Goal: Information Seeking & Learning: Learn about a topic

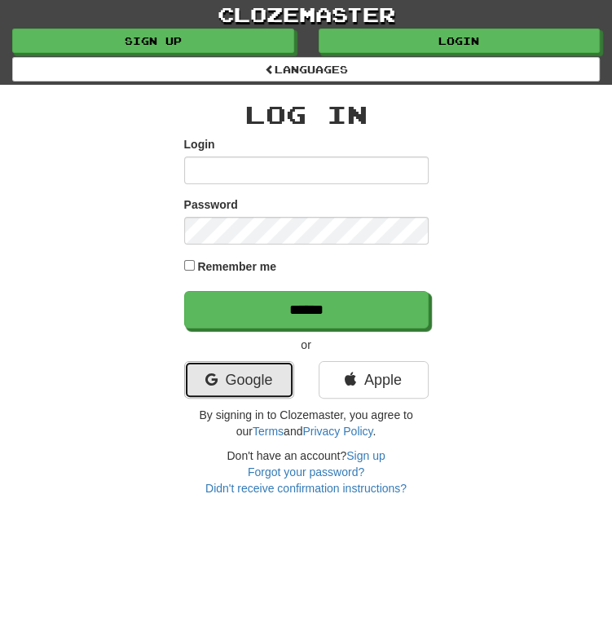
click at [246, 387] on link "Google" at bounding box center [239, 380] width 110 height 38
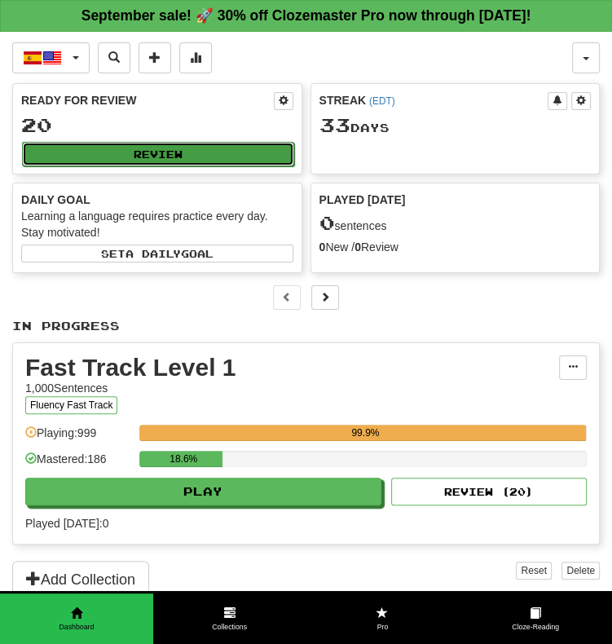
click at [153, 156] on button "Review" at bounding box center [158, 154] width 272 height 24
select select "**"
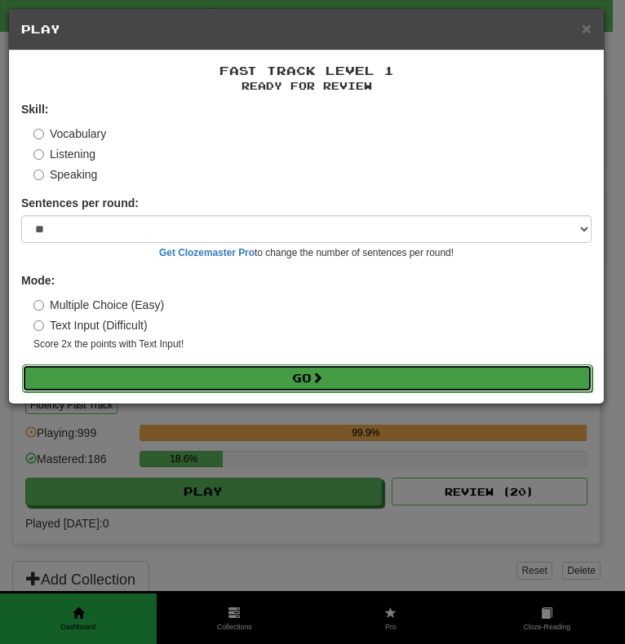
click at [318, 386] on button "Go" at bounding box center [307, 379] width 570 height 28
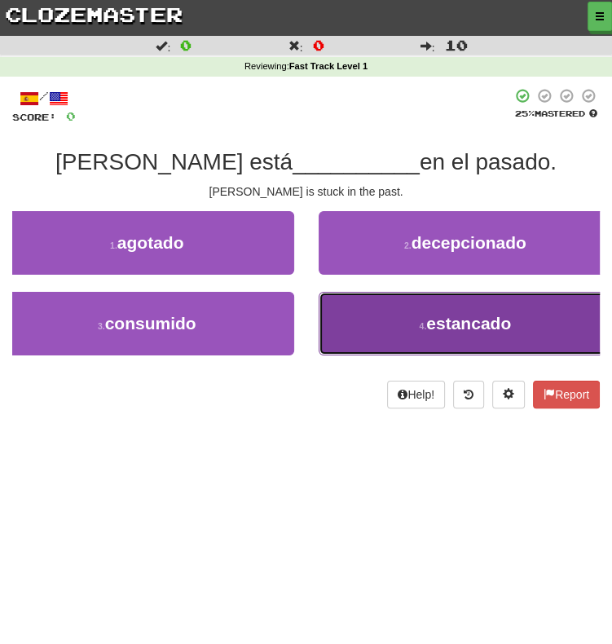
click at [413, 334] on button "4 . estancado" at bounding box center [466, 324] width 294 height 64
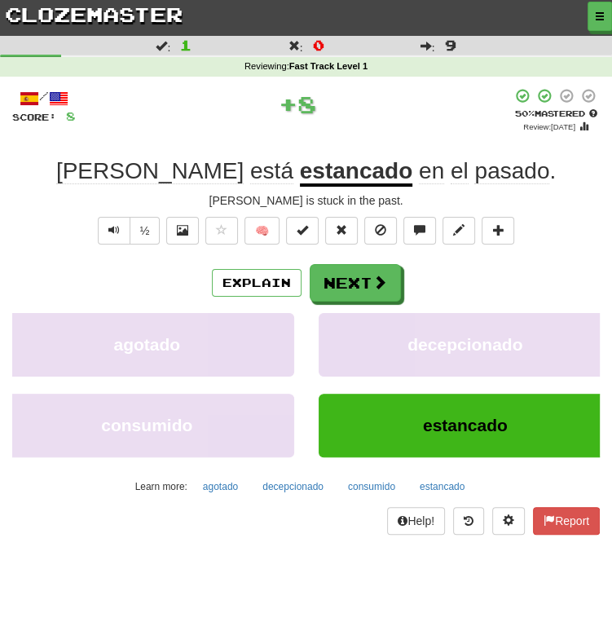
click at [300, 170] on u "estancado" at bounding box center [356, 172] width 113 height 29
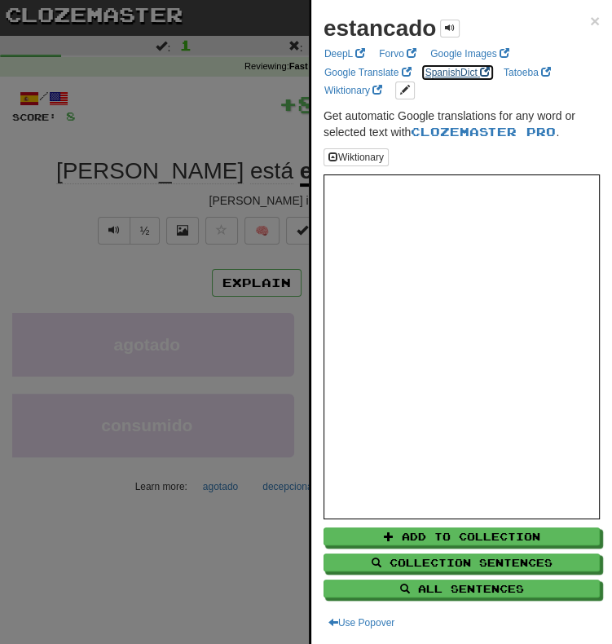
click at [435, 77] on link "SpanishDict" at bounding box center [458, 73] width 74 height 18
click at [281, 296] on div at bounding box center [306, 322] width 612 height 644
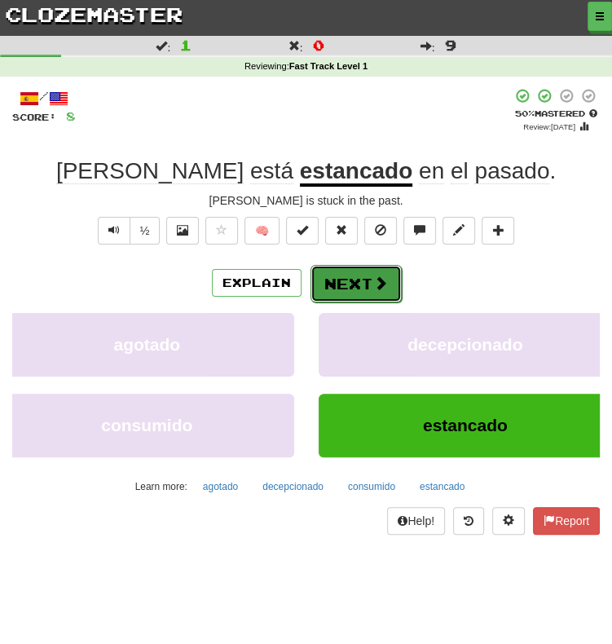
click at [343, 291] on button "Next" at bounding box center [356, 284] width 91 height 38
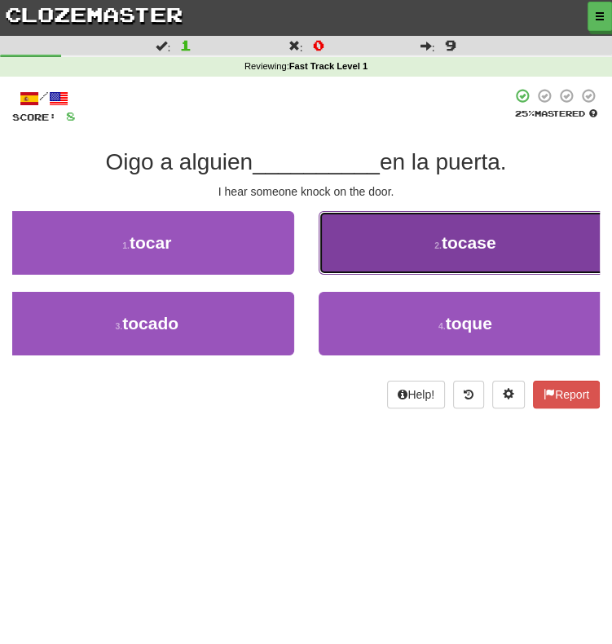
click at [378, 231] on button "2 . tocase" at bounding box center [466, 243] width 294 height 64
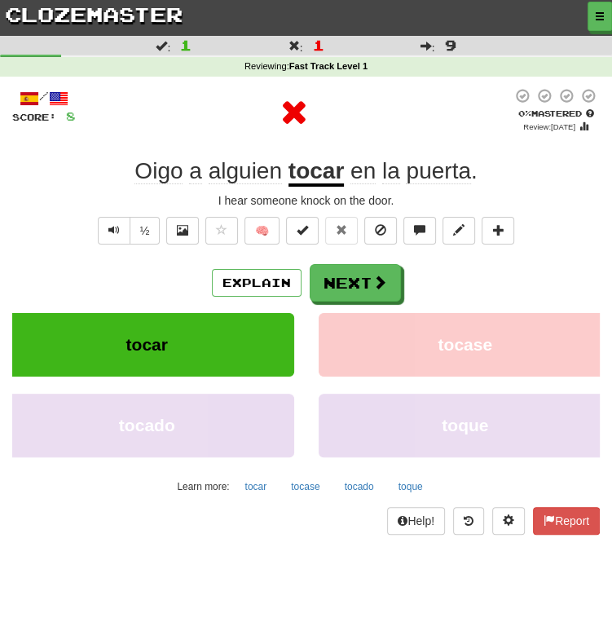
click at [303, 170] on u "tocar" at bounding box center [316, 172] width 55 height 29
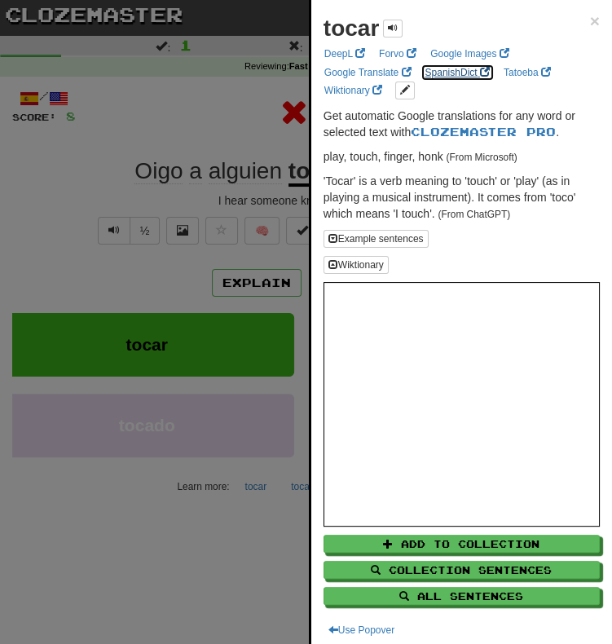
click at [453, 73] on link "SpanishDict" at bounding box center [458, 73] width 74 height 18
click at [189, 175] on div at bounding box center [306, 322] width 612 height 644
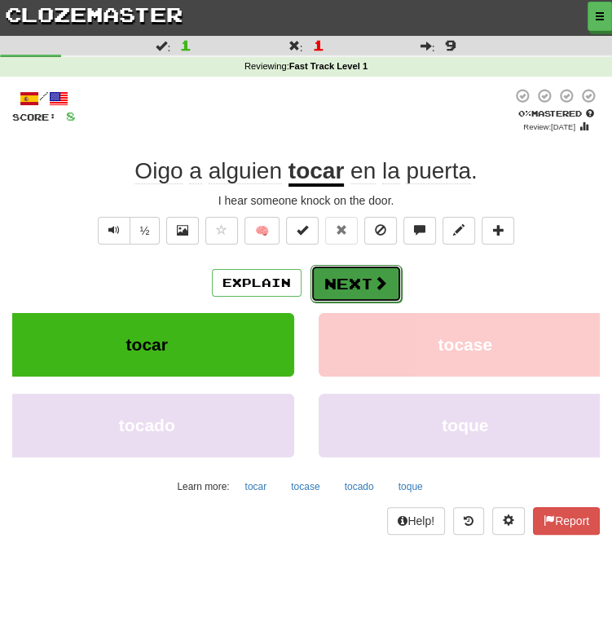
click at [335, 288] on button "Next" at bounding box center [356, 284] width 91 height 38
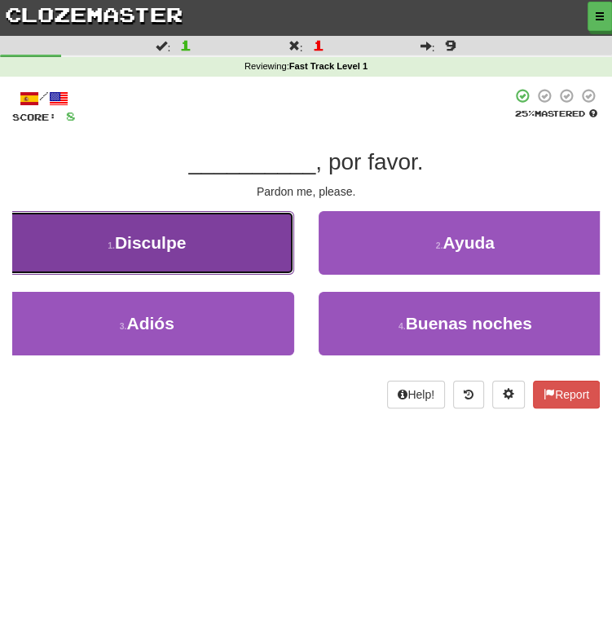
click at [243, 251] on button "1 . Disculpe" at bounding box center [147, 243] width 294 height 64
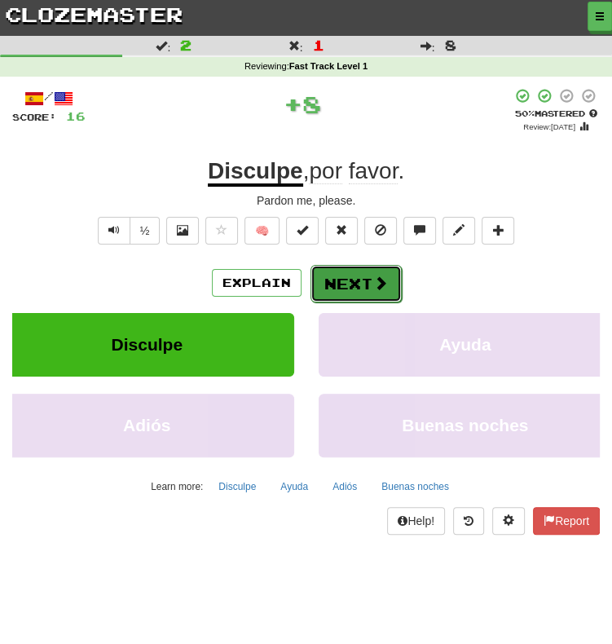
click at [351, 294] on button "Next" at bounding box center [356, 284] width 91 height 38
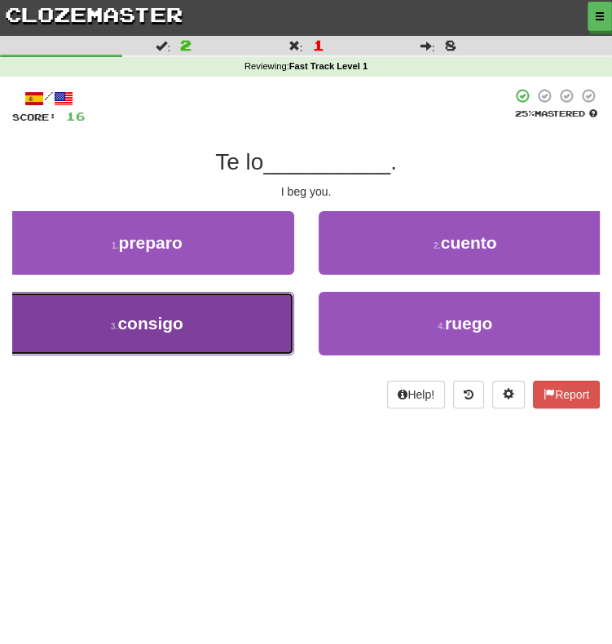
click at [204, 332] on button "3 . consigo" at bounding box center [147, 324] width 294 height 64
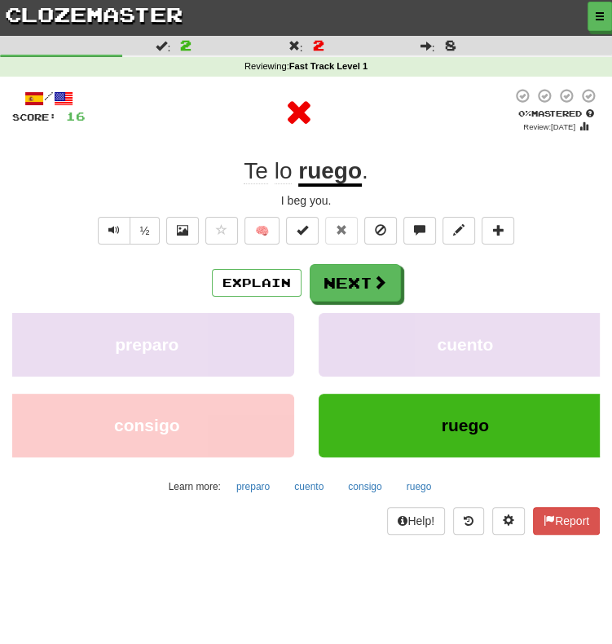
click at [321, 173] on u "ruego" at bounding box center [330, 172] width 64 height 29
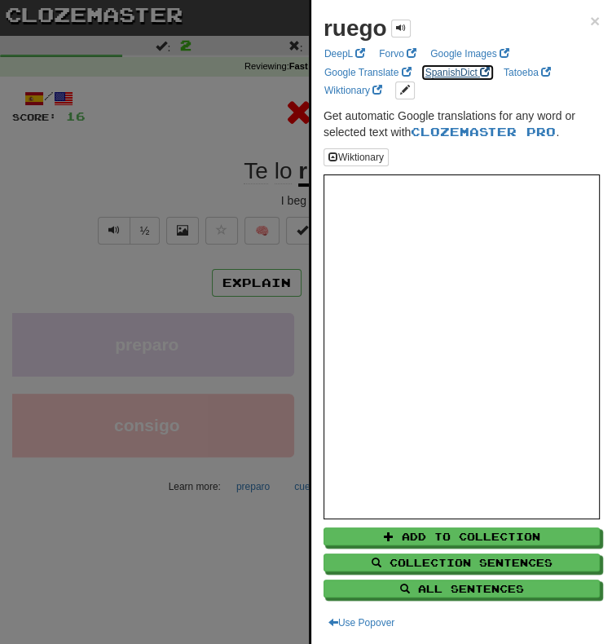
click at [439, 72] on link "SpanishDict" at bounding box center [458, 73] width 74 height 18
click at [272, 324] on div at bounding box center [306, 322] width 612 height 644
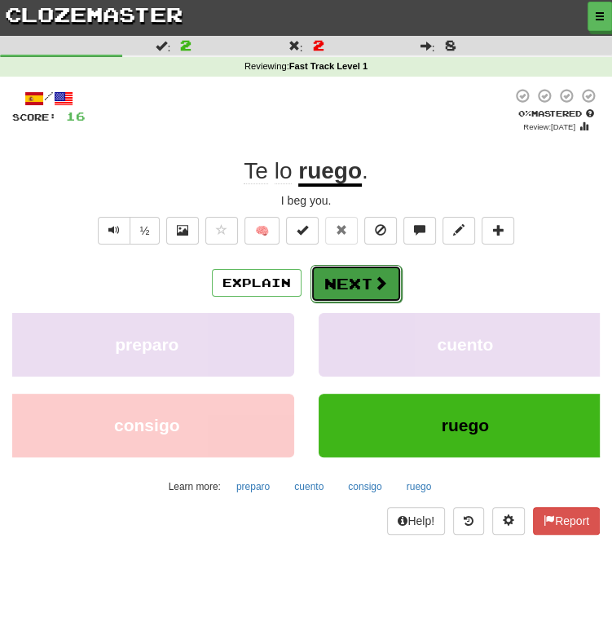
click at [345, 293] on button "Next" at bounding box center [356, 284] width 91 height 38
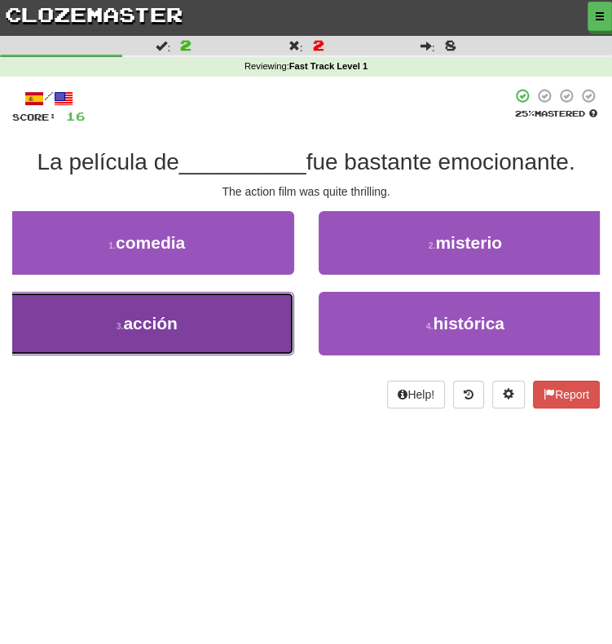
click at [166, 348] on button "3 . acción" at bounding box center [147, 324] width 294 height 64
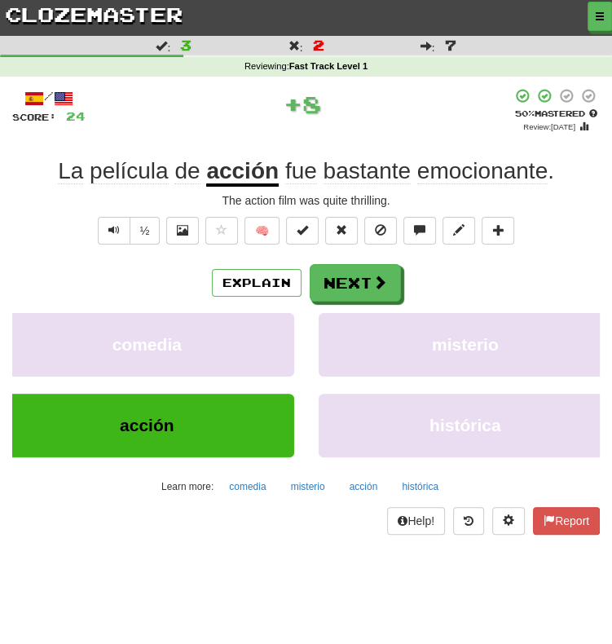
click at [239, 175] on u "acción" at bounding box center [242, 172] width 73 height 29
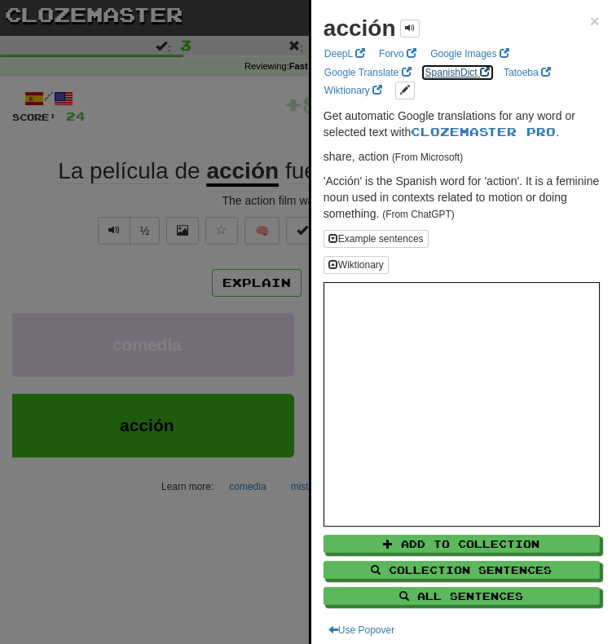
click at [457, 72] on link "SpanishDict" at bounding box center [458, 73] width 74 height 18
click at [230, 125] on div at bounding box center [306, 322] width 612 height 644
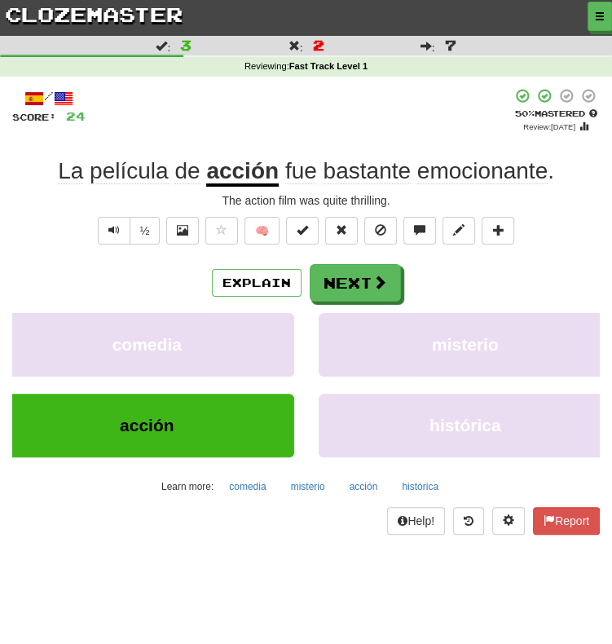
click at [449, 174] on span "emocionante" at bounding box center [483, 171] width 130 height 26
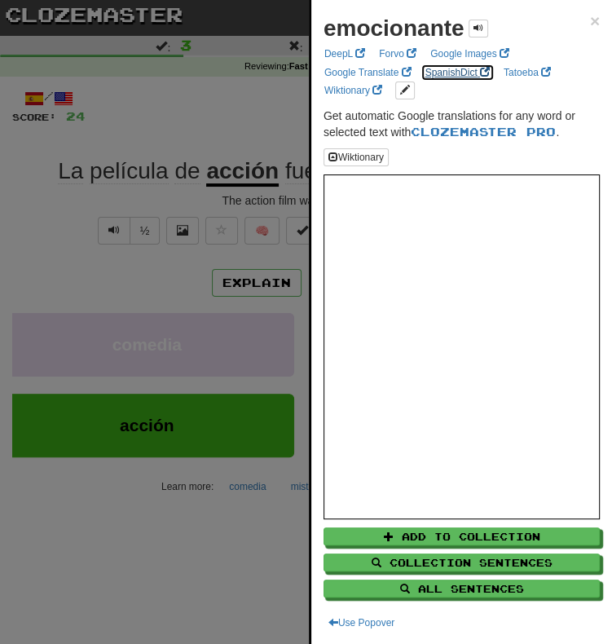
click at [442, 72] on link "SpanishDict" at bounding box center [458, 73] width 74 height 18
click at [197, 202] on div at bounding box center [306, 322] width 612 height 644
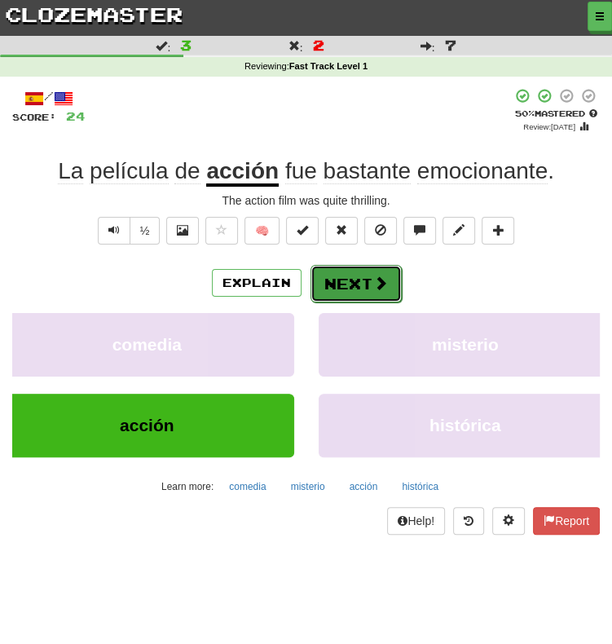
click at [335, 277] on button "Next" at bounding box center [356, 284] width 91 height 38
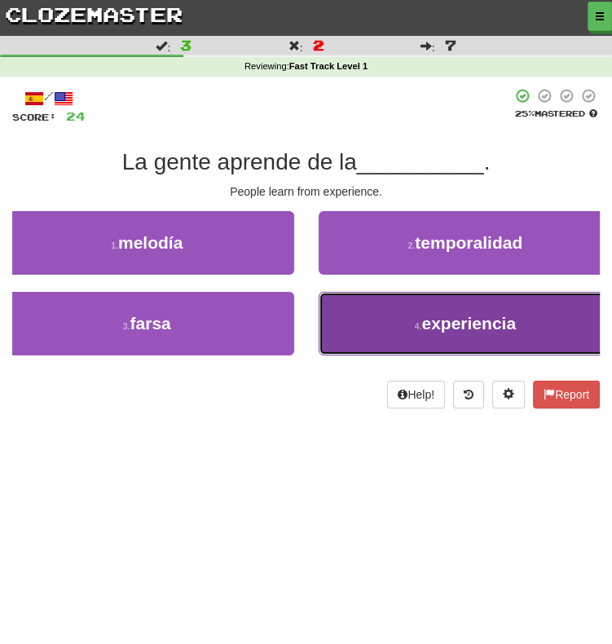
click at [393, 332] on button "4 . experiencia" at bounding box center [466, 324] width 294 height 64
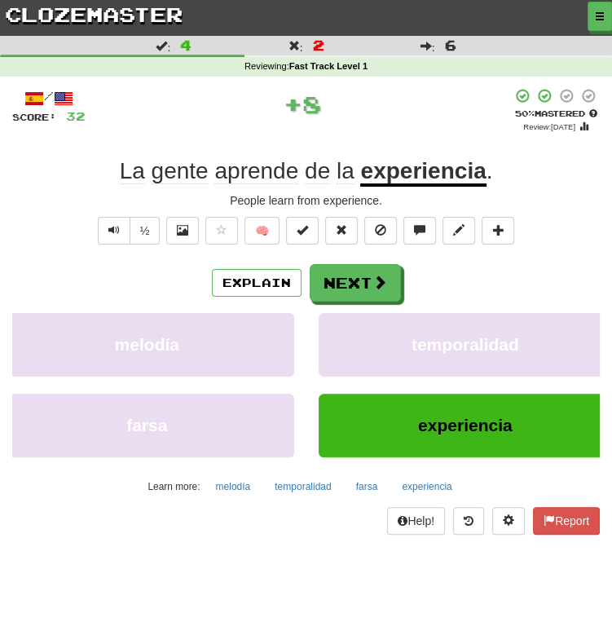
click at [435, 166] on u "experiencia" at bounding box center [423, 172] width 126 height 29
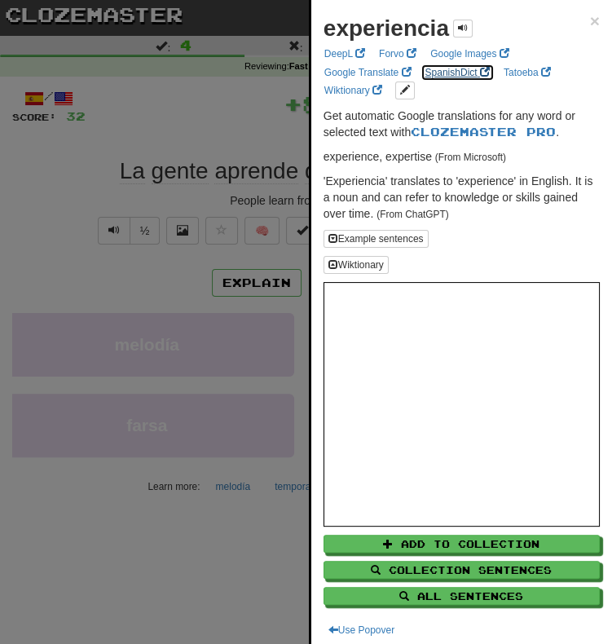
click at [440, 73] on link "SpanishDict" at bounding box center [458, 73] width 74 height 18
click at [225, 326] on div at bounding box center [306, 322] width 612 height 644
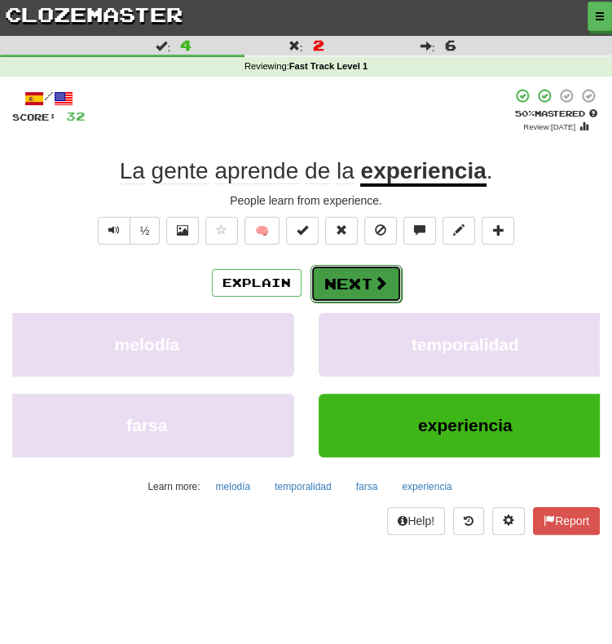
click at [326, 288] on button "Next" at bounding box center [356, 284] width 91 height 38
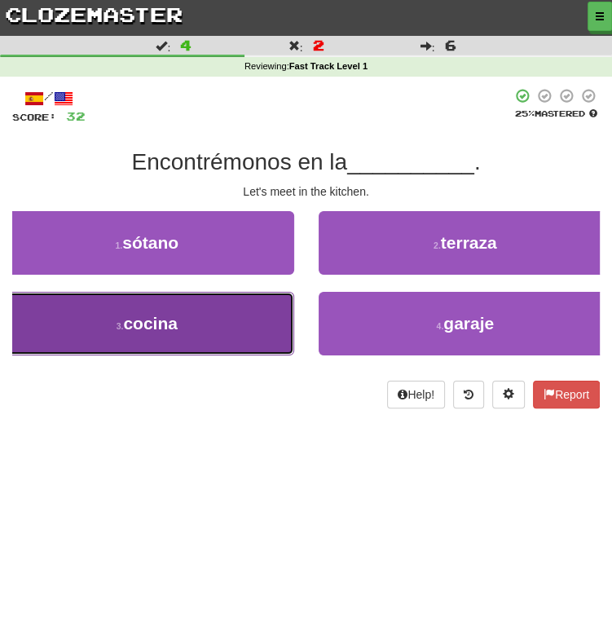
click at [214, 320] on button "3 . cocina" at bounding box center [147, 324] width 294 height 64
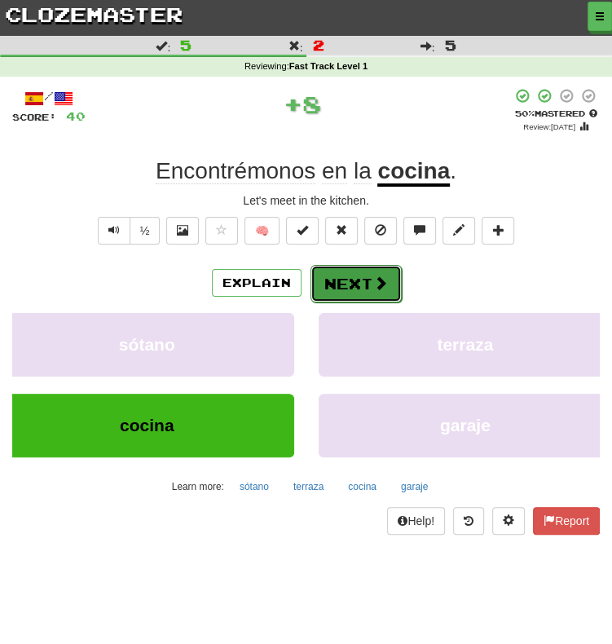
click at [349, 272] on button "Next" at bounding box center [356, 284] width 91 height 38
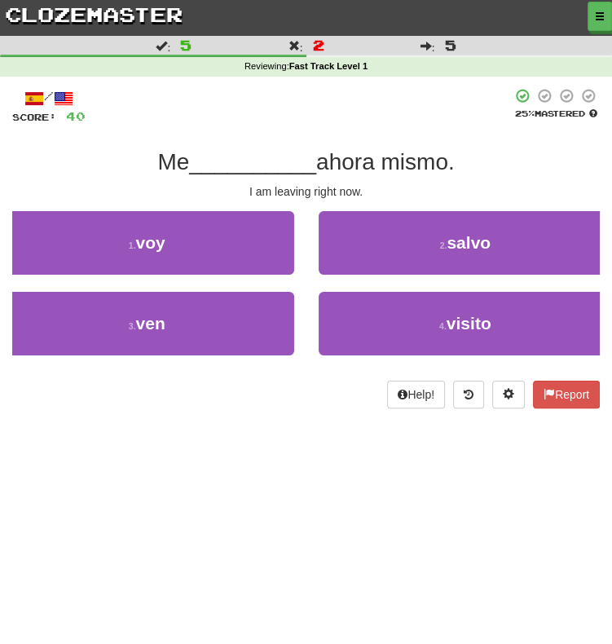
click at [223, 356] on div "3 . ven" at bounding box center [147, 332] width 319 height 81
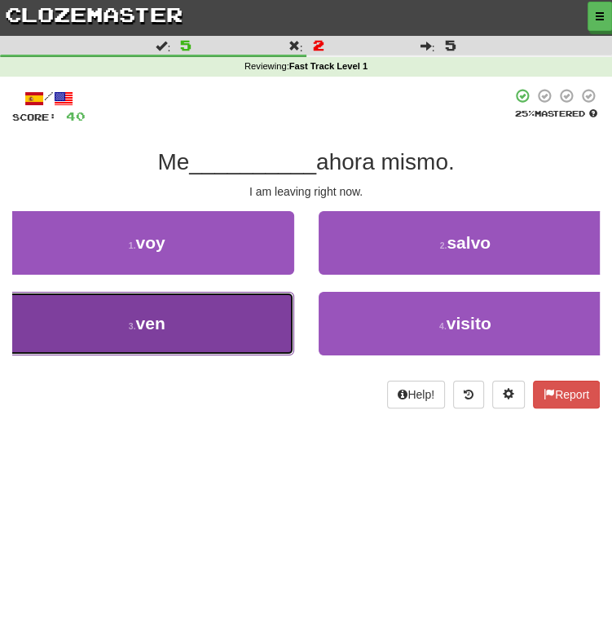
click at [223, 344] on button "3 . ven" at bounding box center [147, 324] width 294 height 64
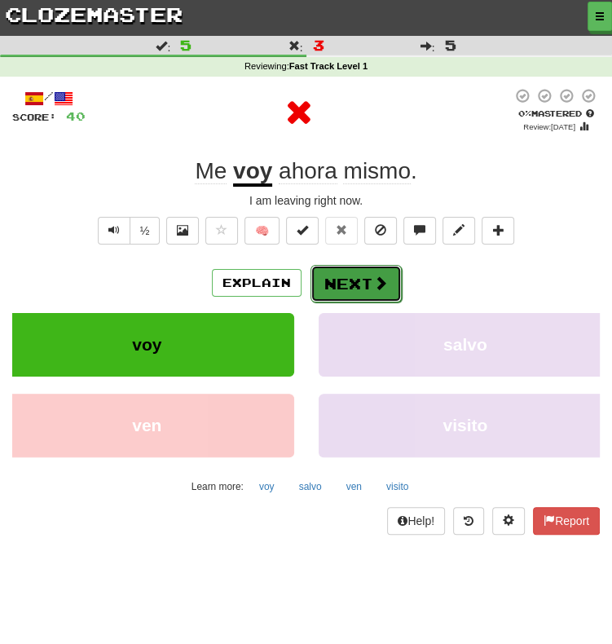
click at [359, 278] on button "Next" at bounding box center [356, 284] width 91 height 38
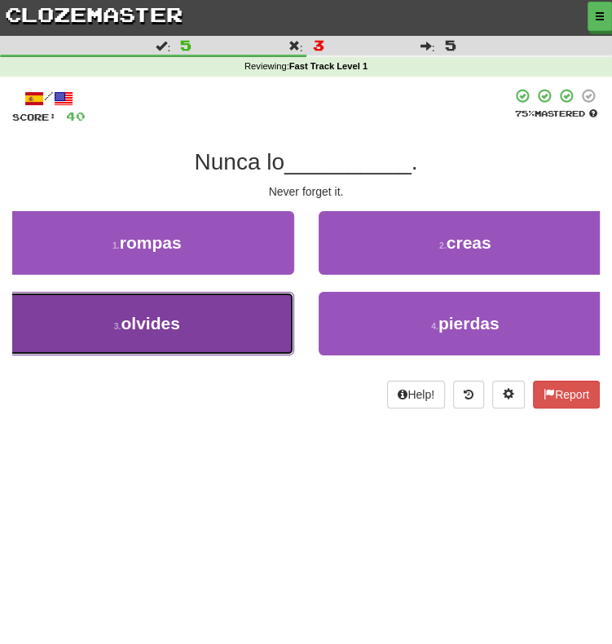
click at [245, 331] on button "3 . olvides" at bounding box center [147, 324] width 294 height 64
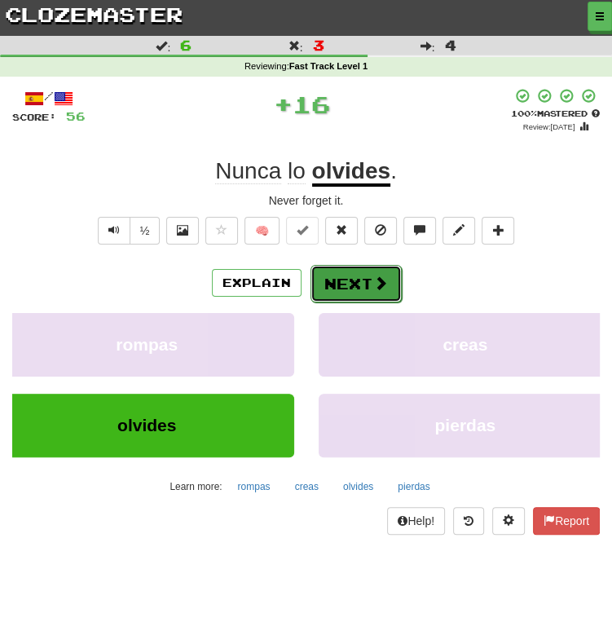
click at [367, 285] on button "Next" at bounding box center [356, 284] width 91 height 38
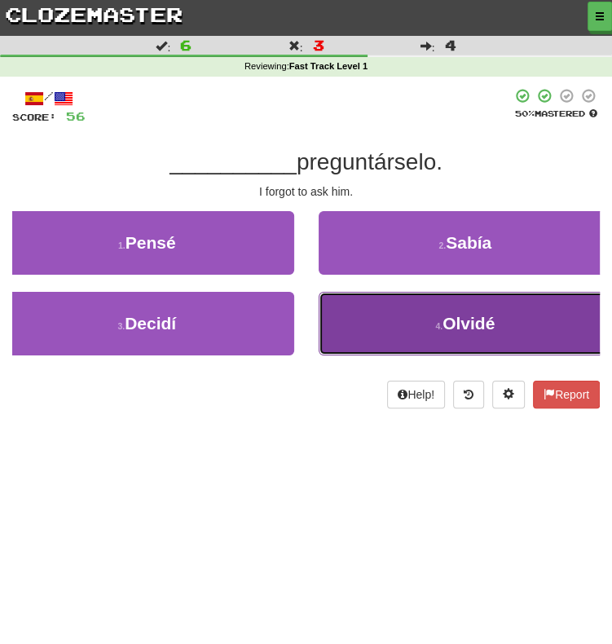
click at [378, 303] on button "4 . [GEOGRAPHIC_DATA]" at bounding box center [466, 324] width 294 height 64
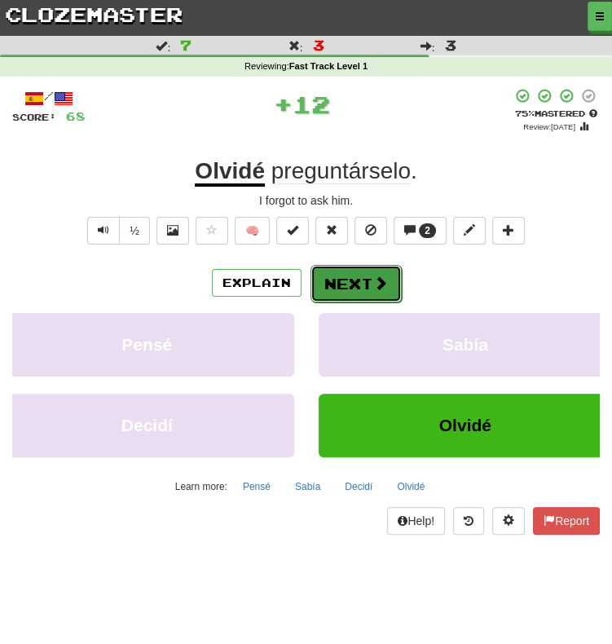
click at [352, 275] on button "Next" at bounding box center [356, 284] width 91 height 38
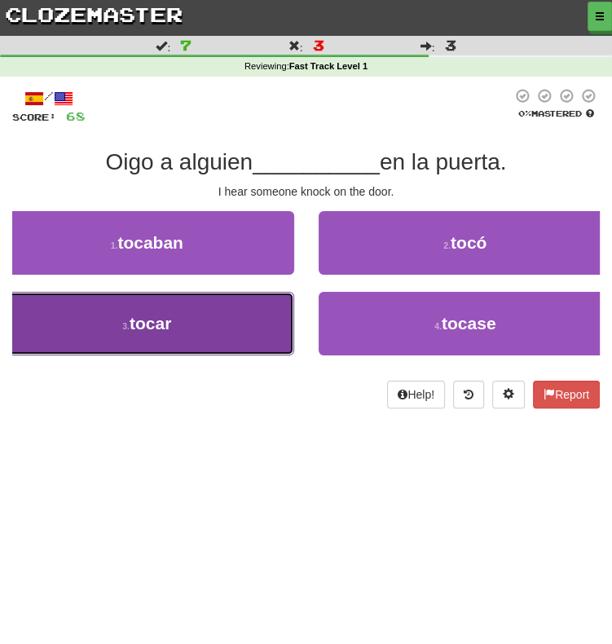
click at [171, 332] on span "tocar" at bounding box center [151, 323] width 42 height 19
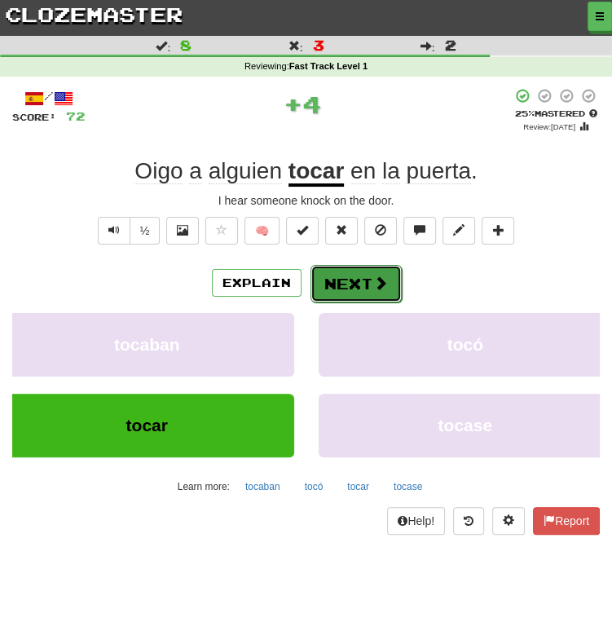
click at [363, 278] on button "Next" at bounding box center [356, 284] width 91 height 38
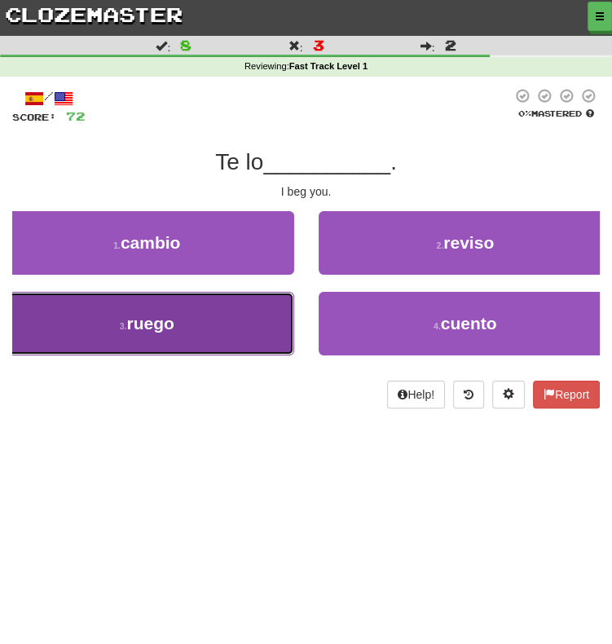
click at [219, 335] on button "3 . [GEOGRAPHIC_DATA]" at bounding box center [147, 324] width 294 height 64
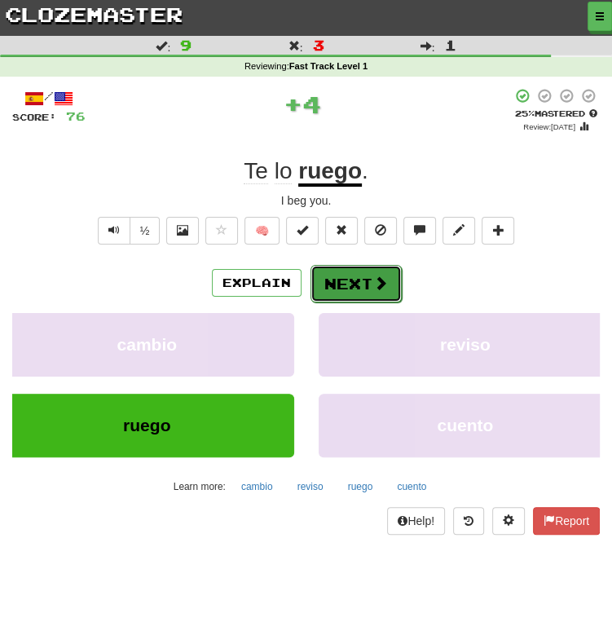
click at [334, 287] on button "Next" at bounding box center [356, 284] width 91 height 38
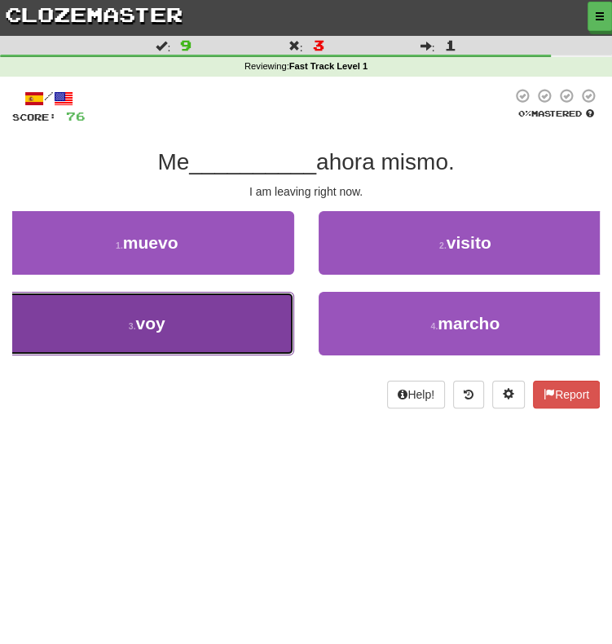
click at [227, 334] on button "3 . voy" at bounding box center [147, 324] width 294 height 64
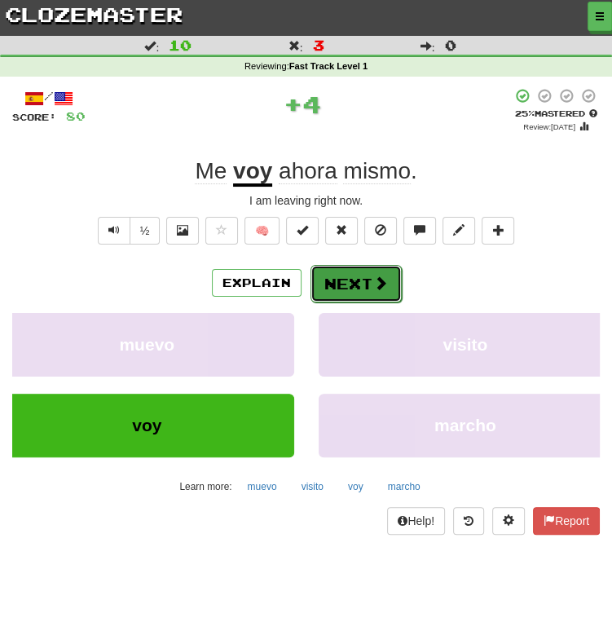
click at [325, 292] on button "Next" at bounding box center [356, 284] width 91 height 38
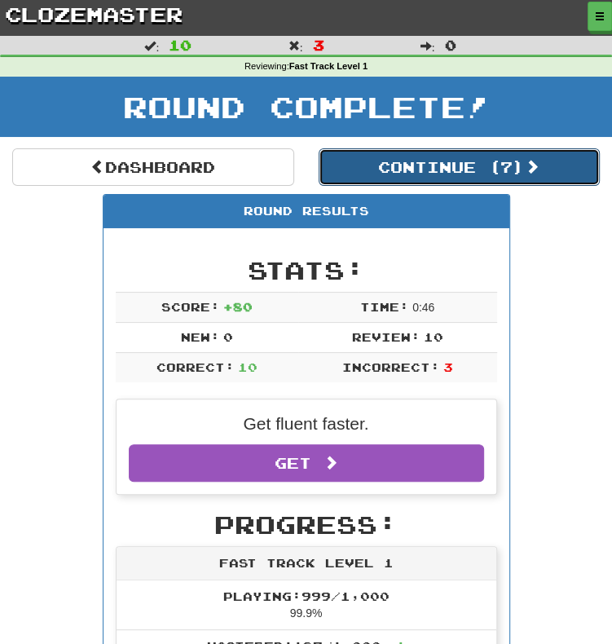
click at [409, 163] on button "Continue ( 7 )" at bounding box center [460, 167] width 282 height 38
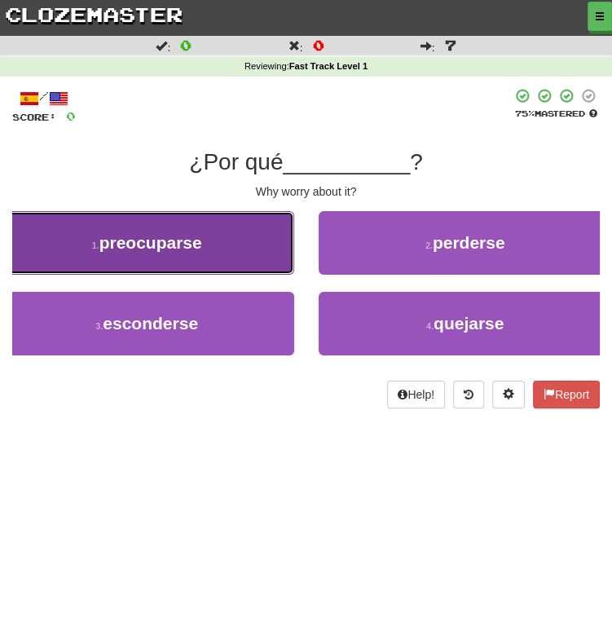
click at [220, 246] on button "1 . preocuparse" at bounding box center [147, 243] width 294 height 64
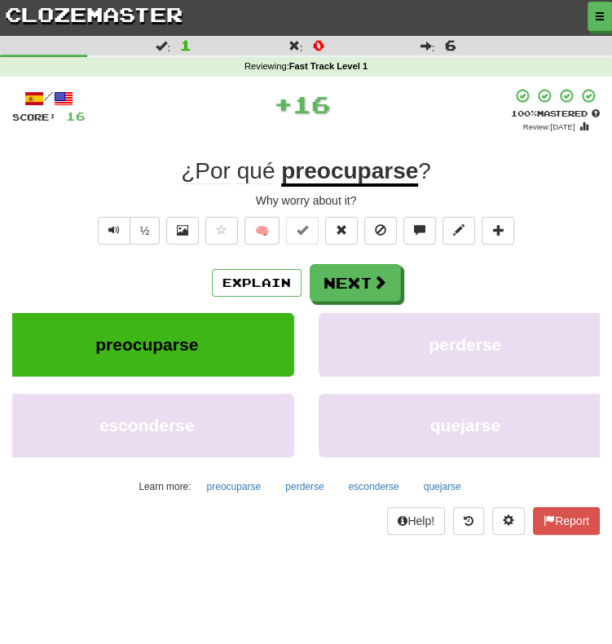
click at [331, 177] on u "preocuparse" at bounding box center [349, 172] width 137 height 29
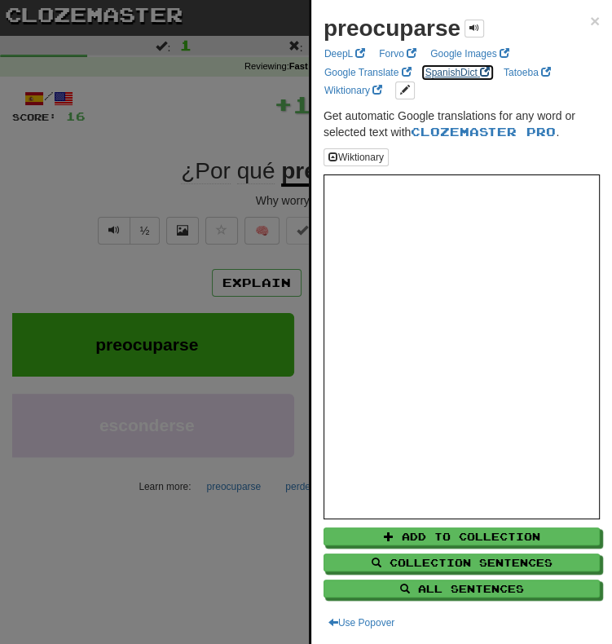
click at [439, 68] on link "SpanishDict" at bounding box center [458, 73] width 74 height 18
click at [227, 330] on div at bounding box center [306, 322] width 612 height 644
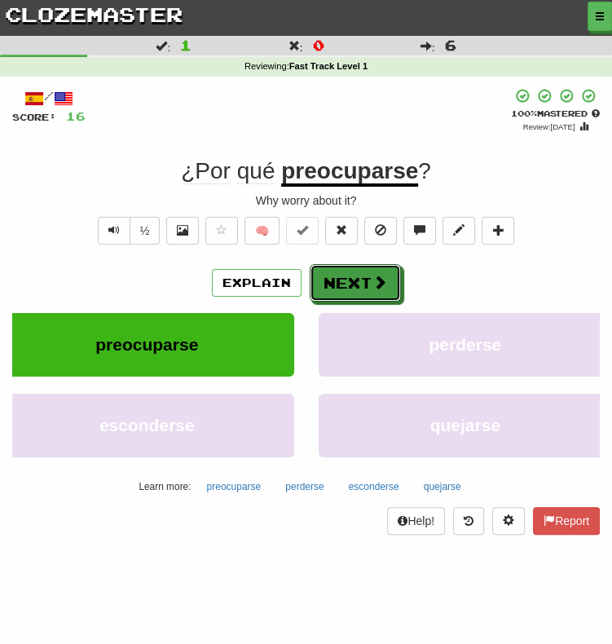
click at [348, 288] on button "Next" at bounding box center [355, 283] width 91 height 38
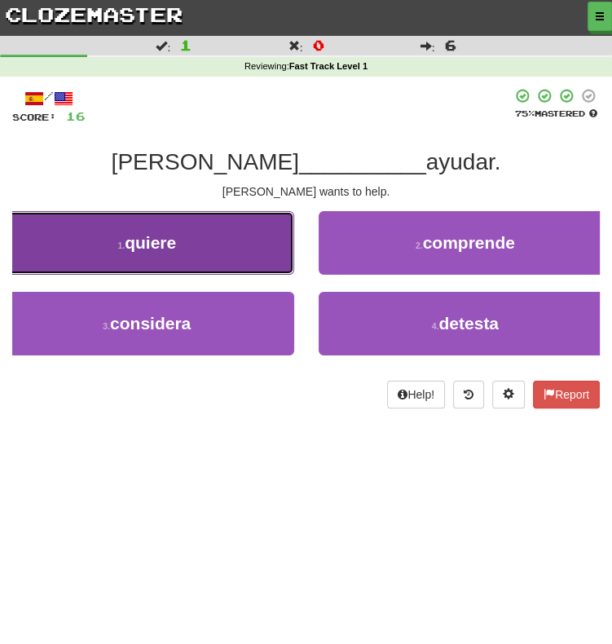
click at [192, 247] on button "1 . quiere" at bounding box center [147, 243] width 294 height 64
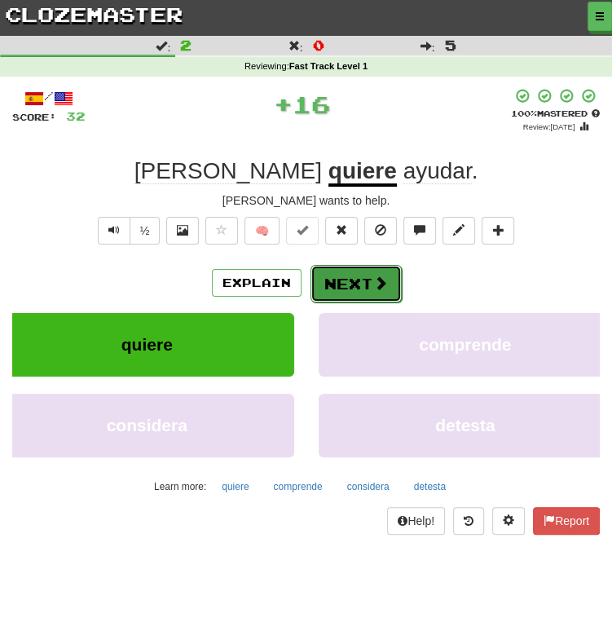
click at [358, 267] on button "Next" at bounding box center [356, 284] width 91 height 38
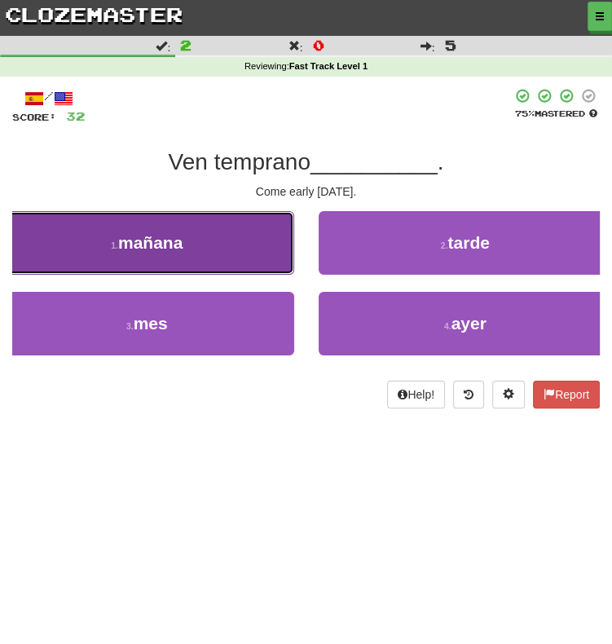
click at [204, 237] on button "1 . mañana" at bounding box center [147, 243] width 294 height 64
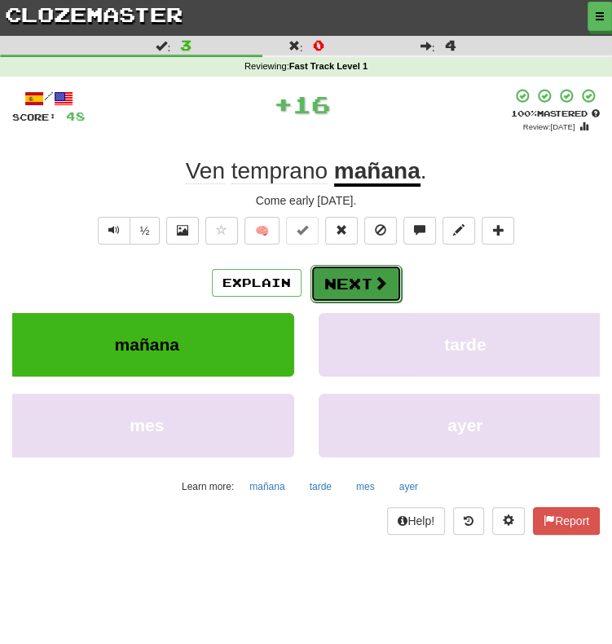
click at [374, 290] on span at bounding box center [380, 283] width 15 height 15
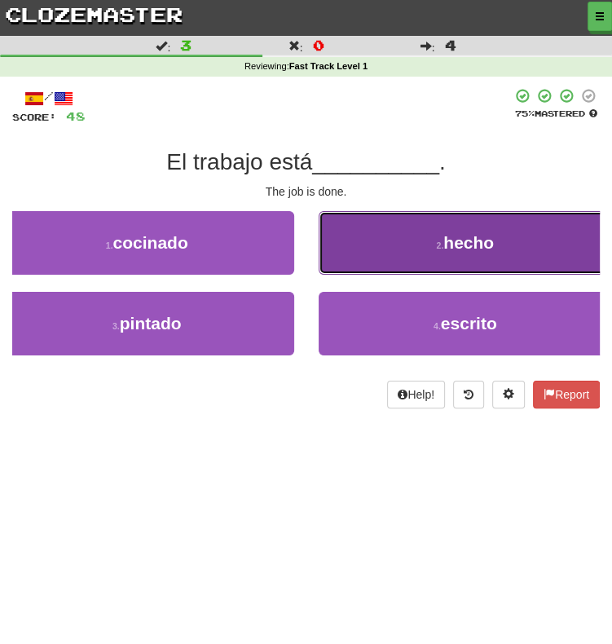
click at [382, 259] on button "2 . hecho" at bounding box center [466, 243] width 294 height 64
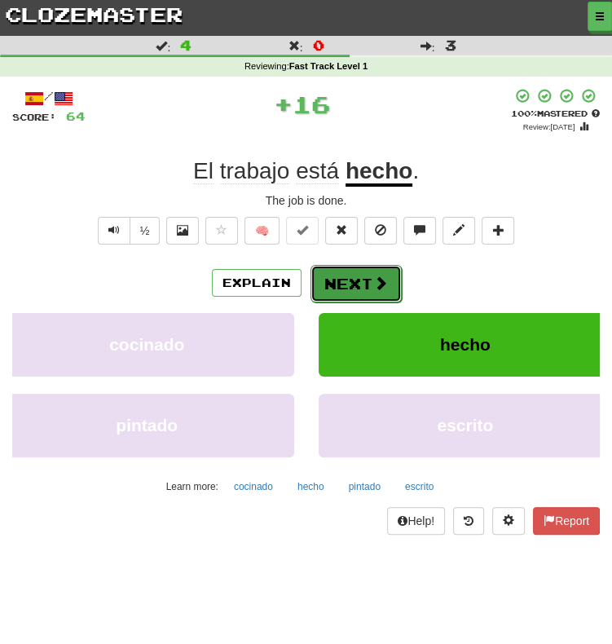
click at [347, 294] on button "Next" at bounding box center [356, 284] width 91 height 38
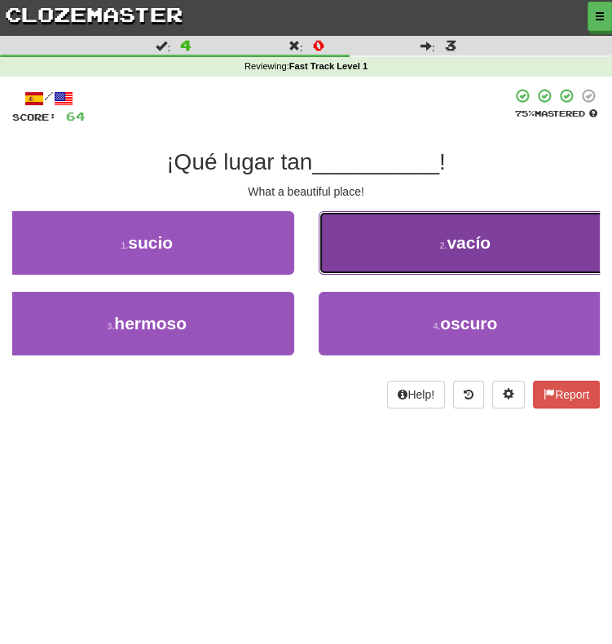
click at [432, 242] on button "2 . vacío" at bounding box center [466, 243] width 294 height 64
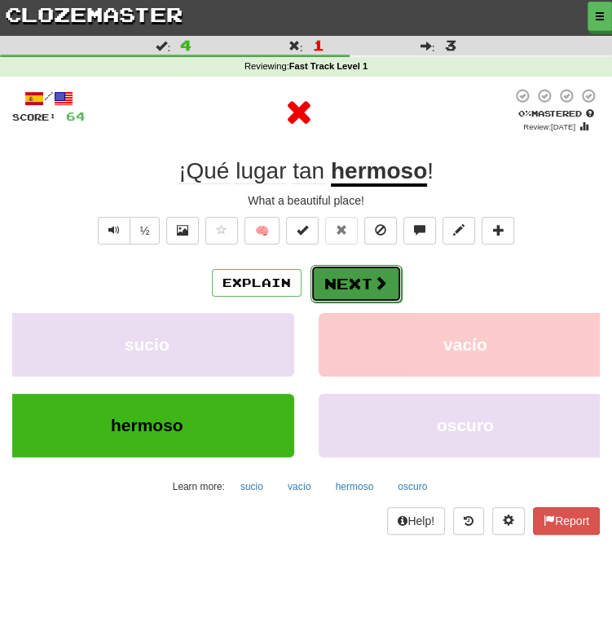
click at [350, 281] on button "Next" at bounding box center [356, 284] width 91 height 38
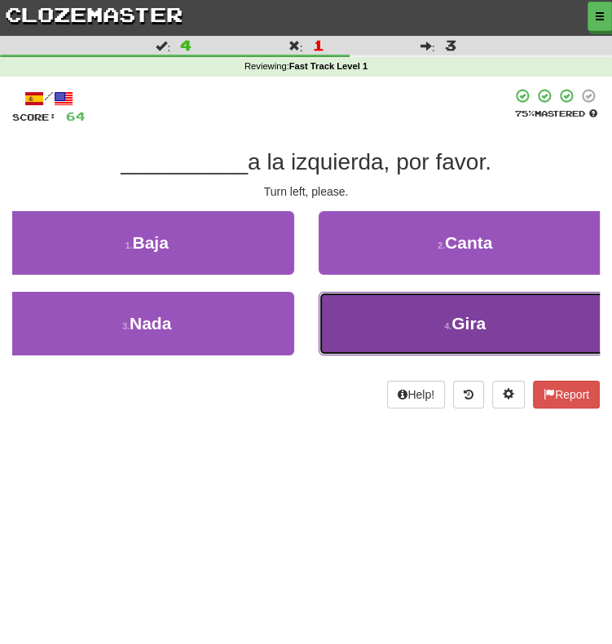
click at [408, 334] on button "4 . [GEOGRAPHIC_DATA]" at bounding box center [466, 324] width 294 height 64
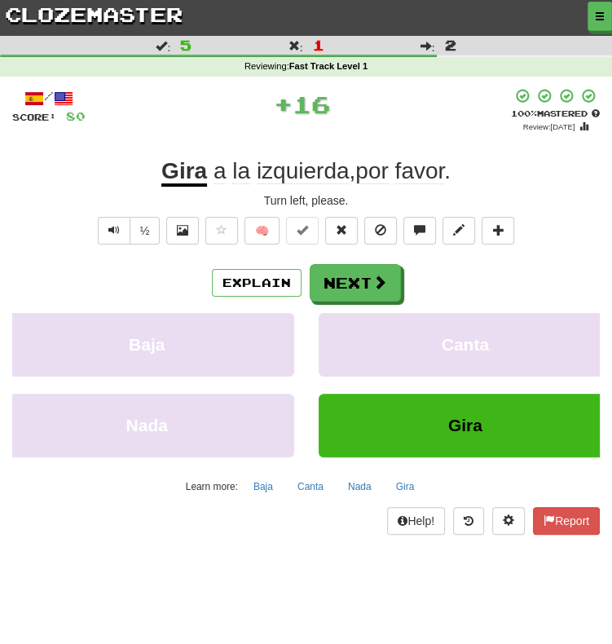
click at [342, 255] on div "/ Score: 80 + 16 100 % Mastered Review: [DATE] Gira a la izquierda , por favor …" at bounding box center [306, 311] width 588 height 447
click at [352, 279] on button "Next" at bounding box center [356, 284] width 91 height 38
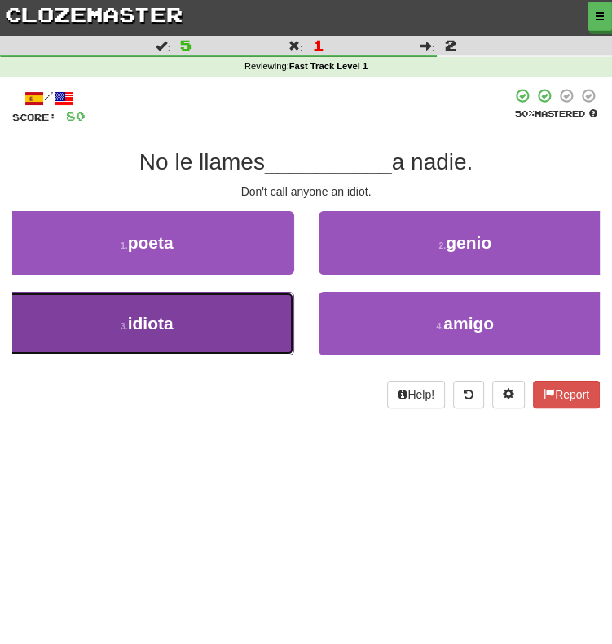
click at [265, 327] on button "3 . idiota" at bounding box center [147, 324] width 294 height 64
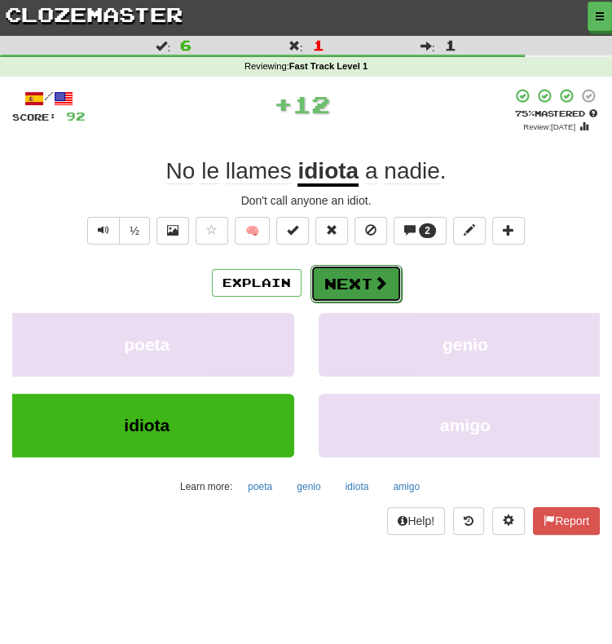
click at [352, 280] on button "Next" at bounding box center [356, 284] width 91 height 38
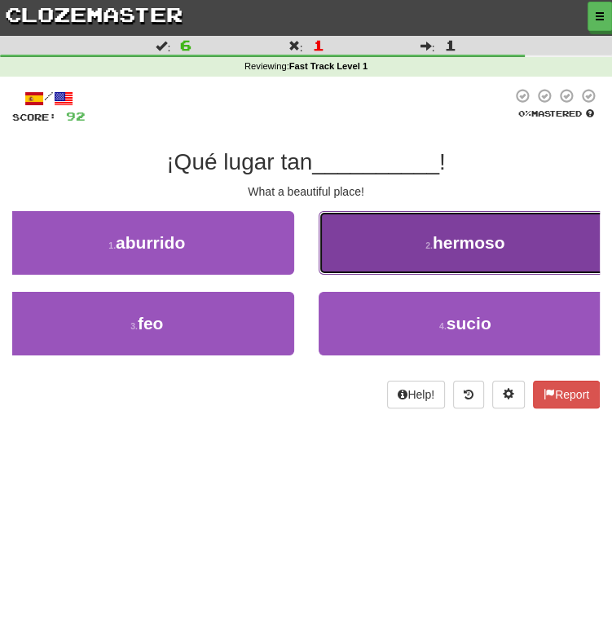
click at [410, 263] on button "2 . hermoso" at bounding box center [466, 243] width 294 height 64
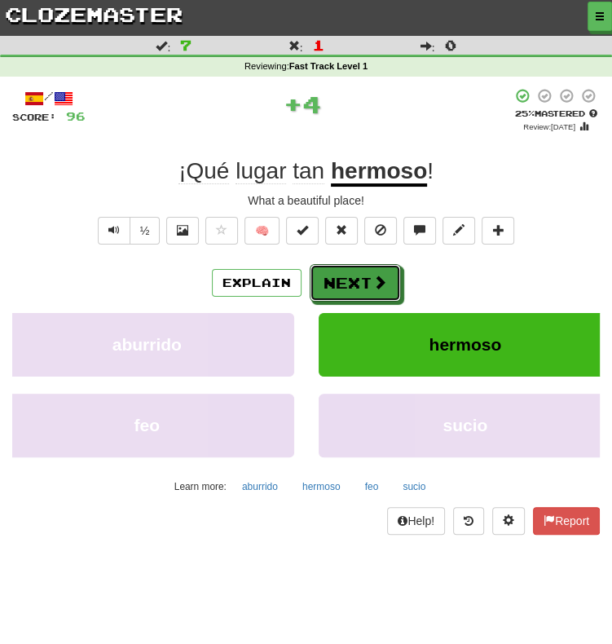
click at [363, 281] on button "Next" at bounding box center [355, 283] width 91 height 38
